Goal: Task Accomplishment & Management: Manage account settings

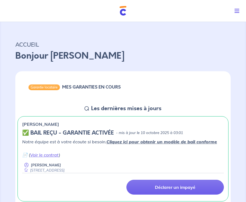
click at [86, 108] on icon at bounding box center [87, 108] width 4 height 4
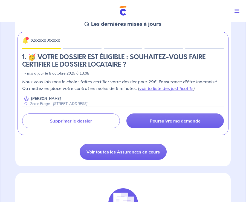
scroll to position [227, 0]
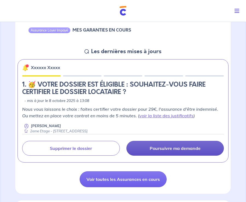
click at [169, 146] on p "Poursuivre ma demande" at bounding box center [175, 148] width 51 height 5
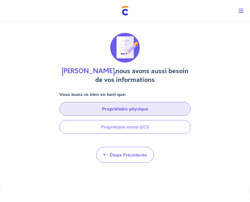
click at [121, 107] on button "Propriétaire physique" at bounding box center [125, 109] width 132 height 14
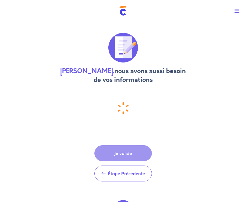
select select "FR"
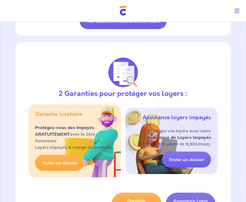
scroll to position [274, 0]
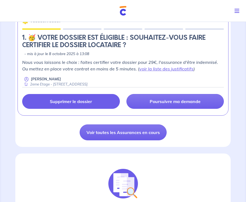
click at [76, 100] on p "Supprimer le dossier" at bounding box center [71, 101] width 42 height 5
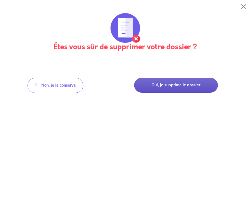
click at [180, 85] on button "Oui, je supprime le dossier" at bounding box center [176, 85] width 84 height 15
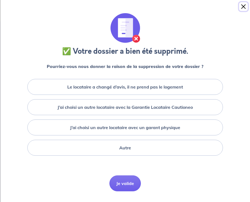
click at [240, 9] on button "Close" at bounding box center [244, 6] width 9 height 9
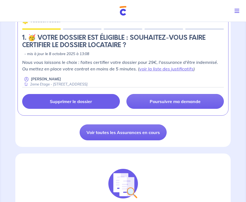
click at [65, 102] on p "Supprimer le dossier" at bounding box center [71, 101] width 42 height 5
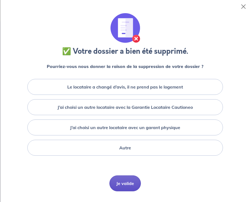
click at [123, 183] on button "Je valide" at bounding box center [126, 183] width 32 height 16
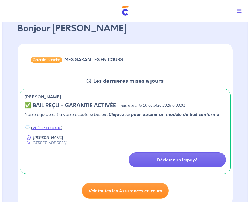
scroll to position [0, 0]
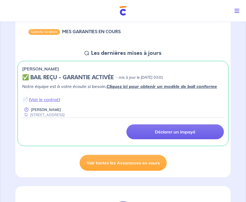
scroll to position [82, 0]
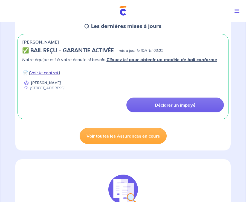
click at [49, 72] on link "Voir le contrat" at bounding box center [44, 72] width 29 height 5
